Goal: Browse casually: Explore the website without a specific task or goal

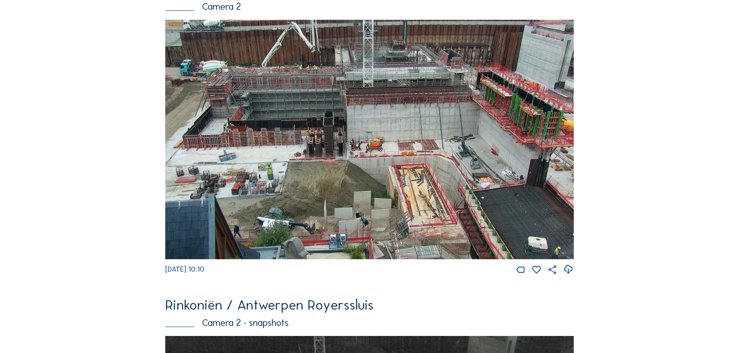
scroll to position [388, 0]
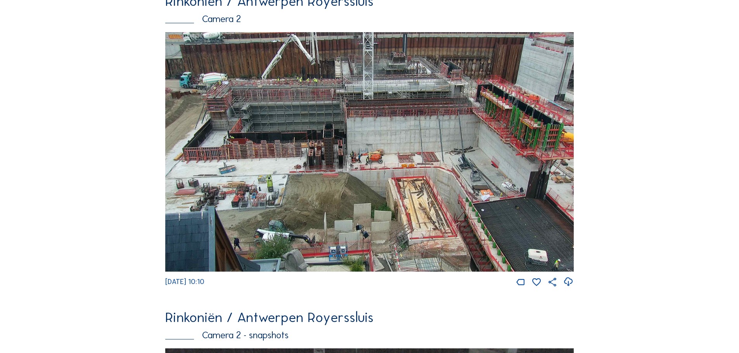
click at [234, 122] on img at bounding box center [369, 152] width 408 height 240
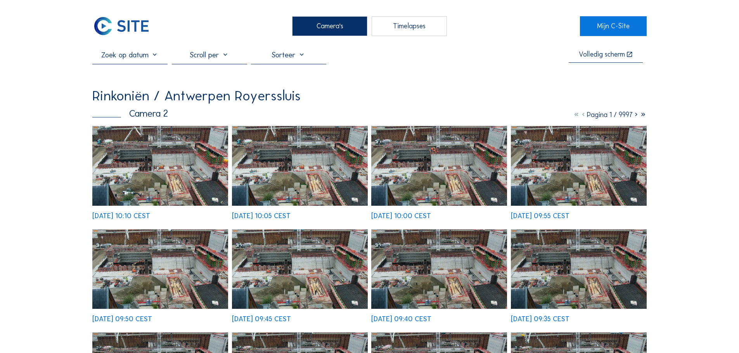
click at [192, 145] on img at bounding box center [160, 166] width 136 height 80
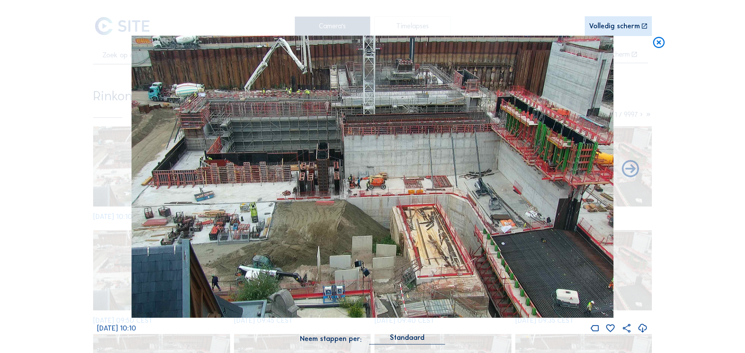
click at [663, 46] on icon at bounding box center [659, 43] width 14 height 14
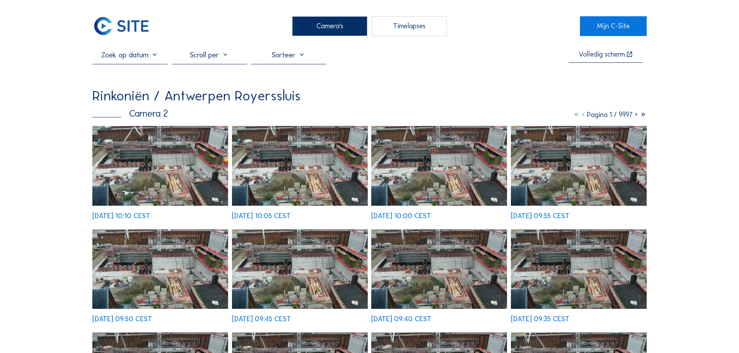
click at [152, 31] on link at bounding box center [125, 25] width 66 height 19
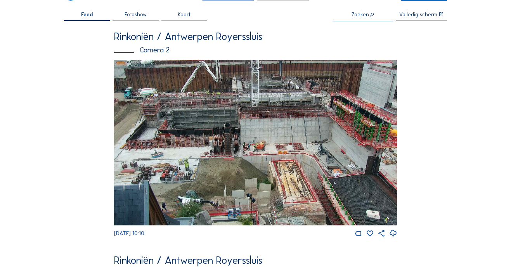
scroll to position [39, 0]
